Goal: Information Seeking & Learning: Learn about a topic

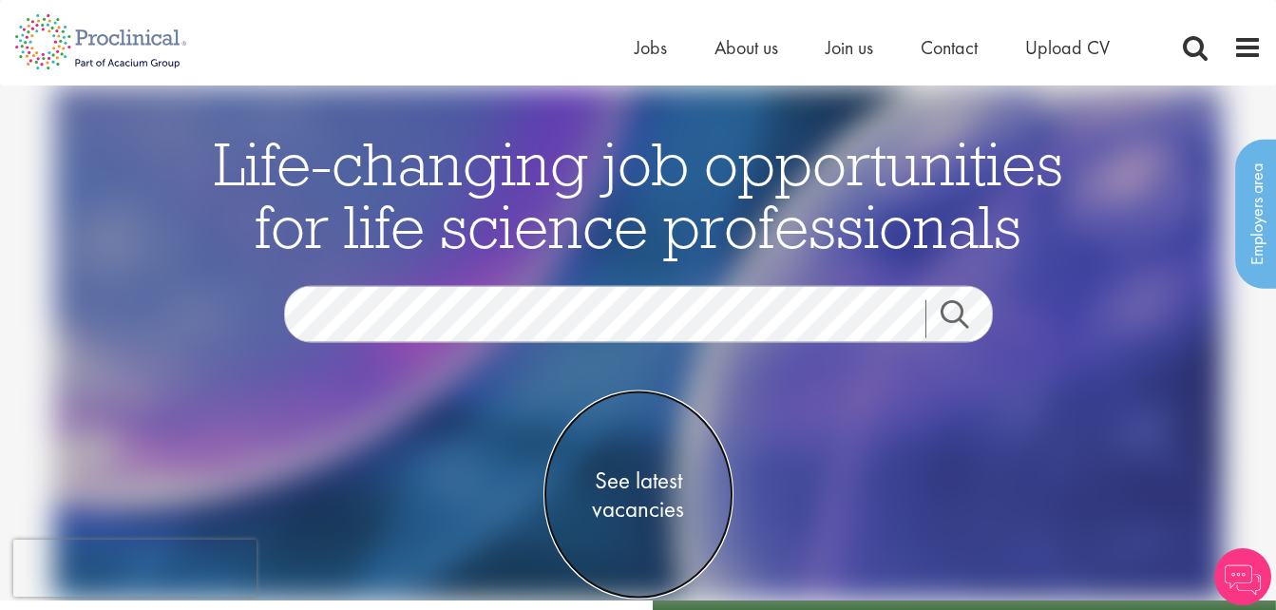
click at [633, 484] on span "See latest vacancies" at bounding box center [639, 495] width 190 height 57
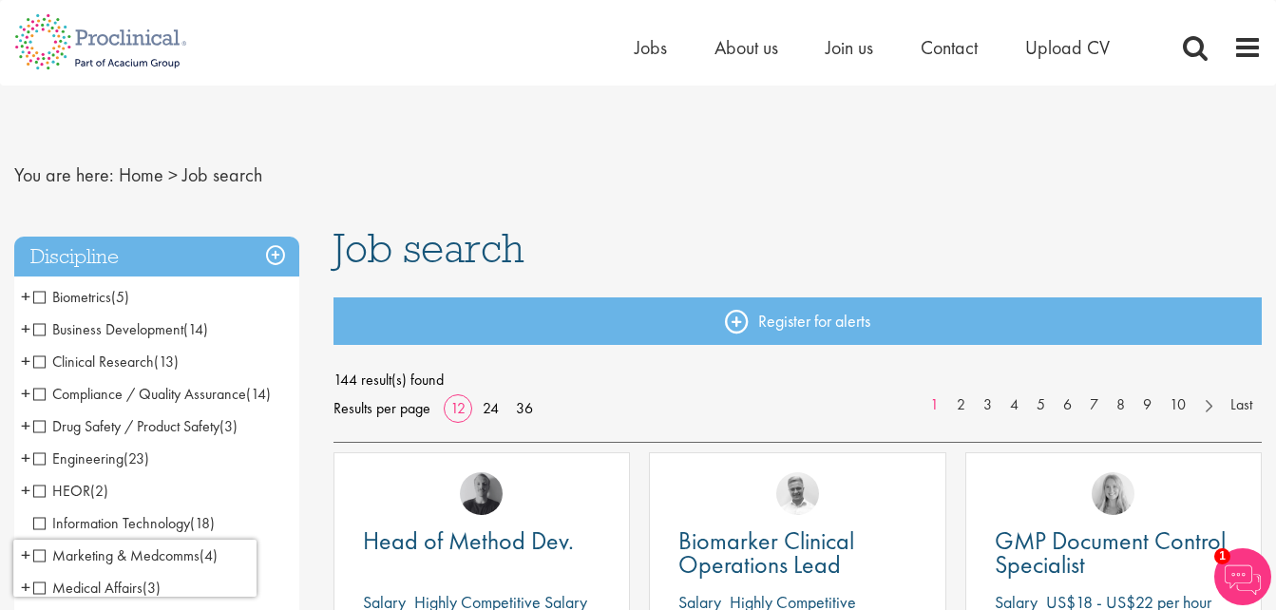
click at [149, 422] on span "Drug Safety / Product Safety" at bounding box center [126, 426] width 186 height 20
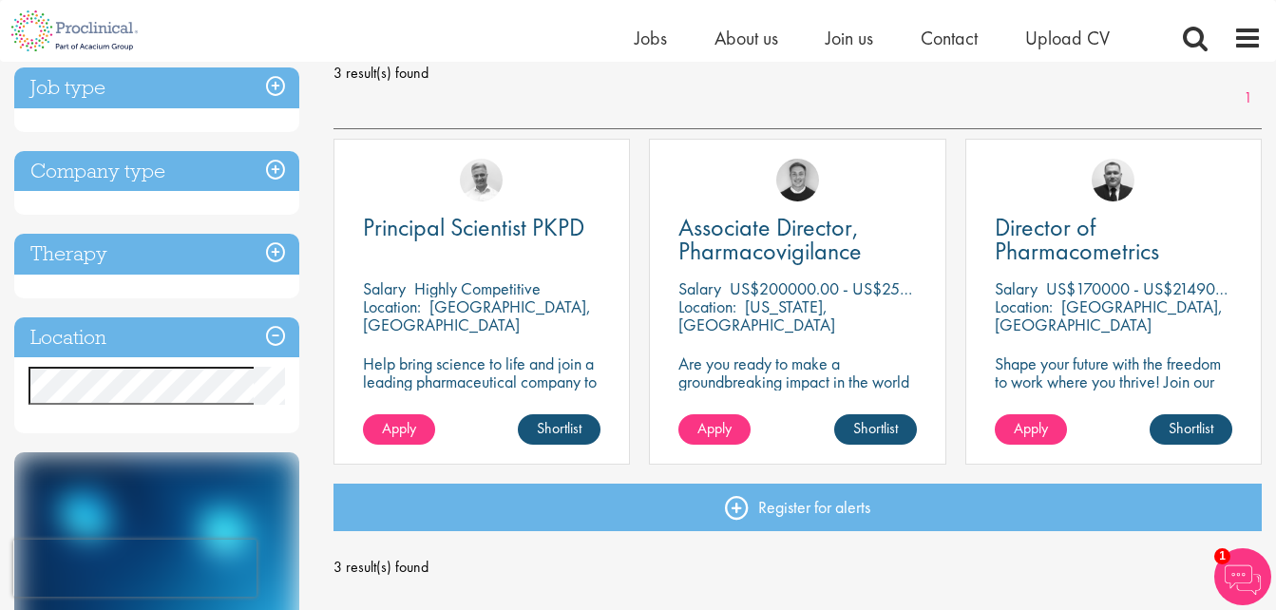
scroll to position [266, 0]
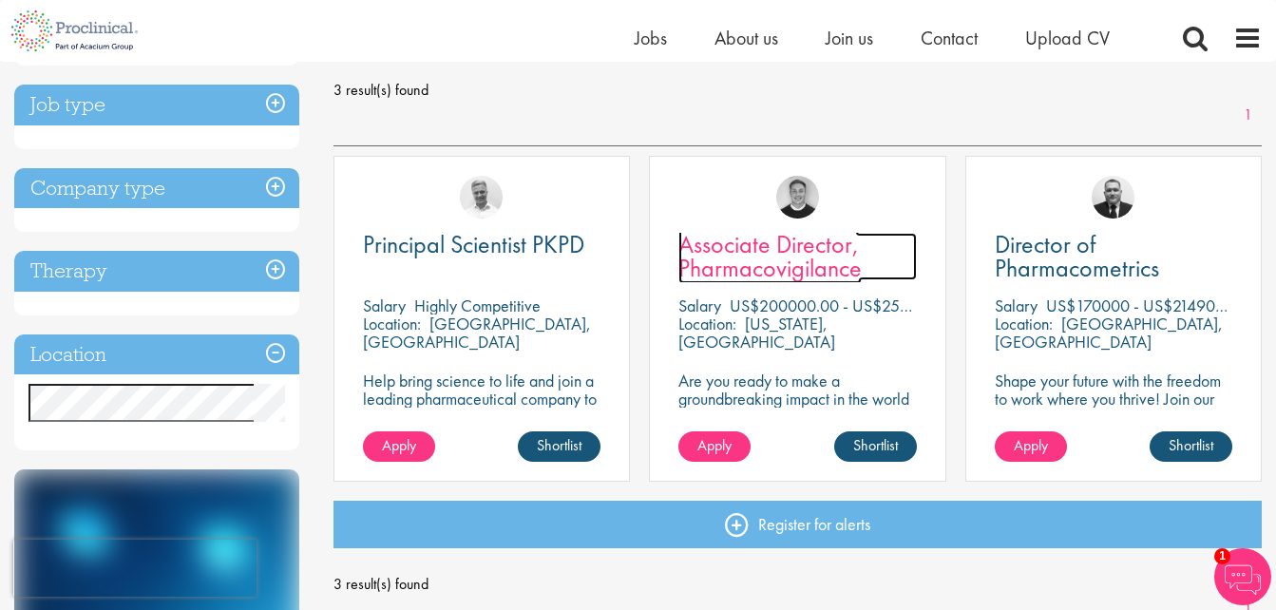
click at [764, 271] on span "Associate Director, Pharmacovigilance" at bounding box center [770, 256] width 183 height 56
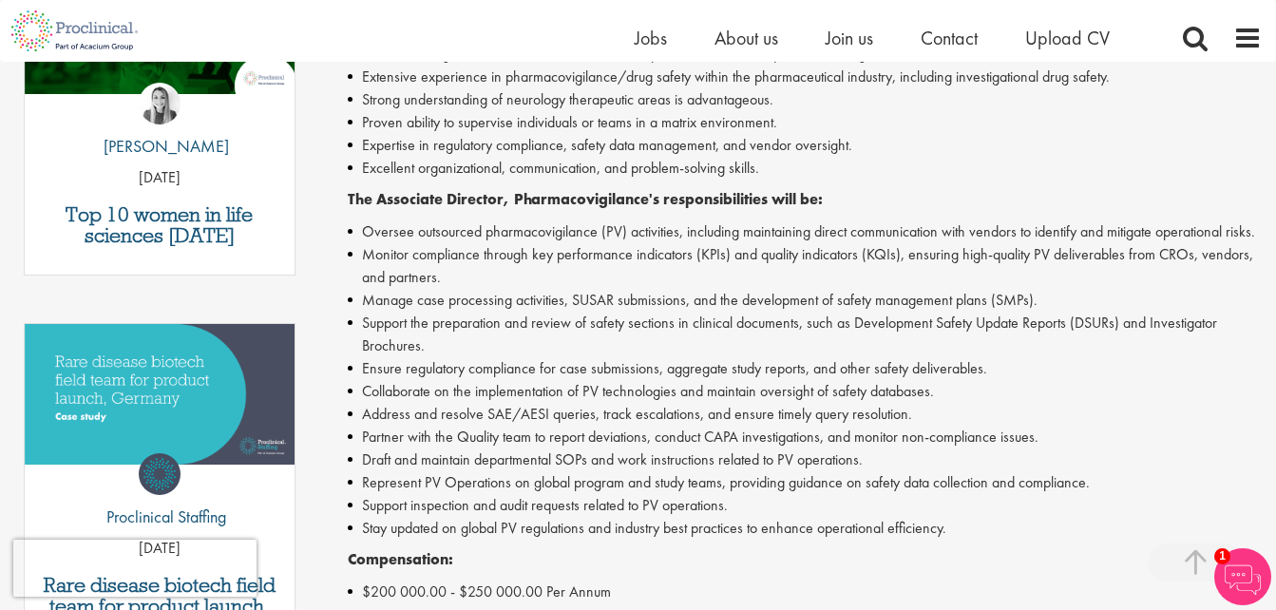
scroll to position [671, 0]
